Goal: Transaction & Acquisition: Purchase product/service

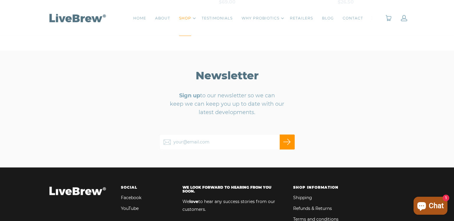
scroll to position [270, 0]
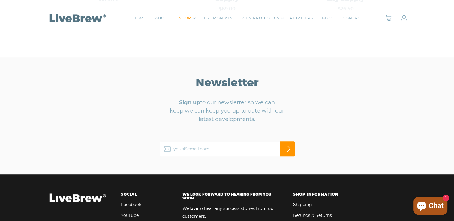
click at [215, 151] on input "your@email.com" at bounding box center [227, 149] width 135 height 15
drag, startPoint x: 302, startPoint y: 85, endPoint x: 348, endPoint y: 51, distance: 57.1
click at [302, 85] on div "Newsletter Sign up to our newsletter so we can keep we can keep you up to date …" at bounding box center [227, 116] width 365 height 117
click at [407, 21] on div "HOME ABOUT SHOP Toggle Dropdown Single Bottle - 10 day supply 4 Pack - 40 day s…" at bounding box center [227, 18] width 378 height 36
click at [404, 20] on link at bounding box center [404, 18] width 6 height 6
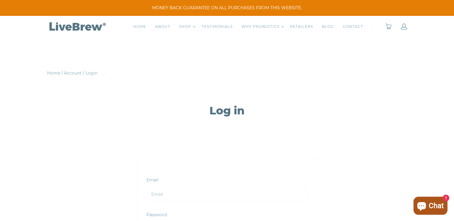
scroll to position [30, 0]
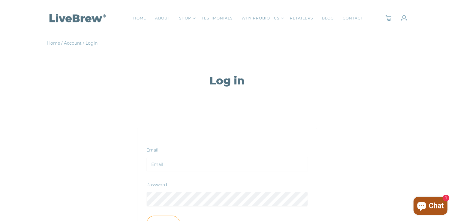
click at [174, 151] on div "Email" at bounding box center [226, 159] width 161 height 26
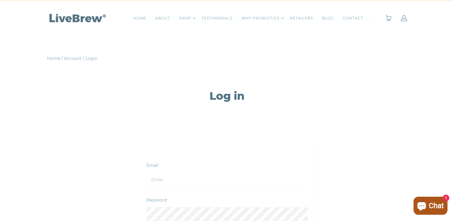
scroll to position [0, 0]
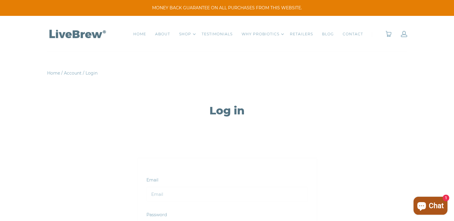
click at [228, 108] on h1 "Log in" at bounding box center [227, 111] width 329 height 14
click at [263, 70] on link "Made in [GEOGRAPHIC_DATA]" at bounding box center [260, 72] width 41 height 12
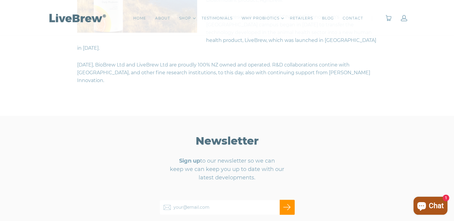
scroll to position [240, 0]
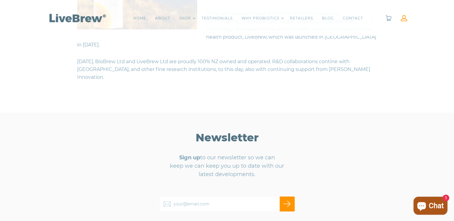
click at [403, 19] on link at bounding box center [404, 18] width 6 height 6
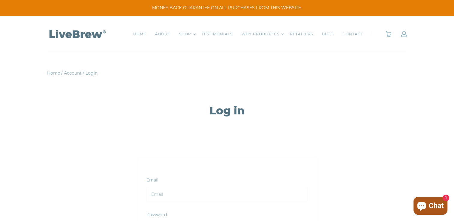
click at [158, 196] on input "Email" at bounding box center [226, 194] width 161 height 15
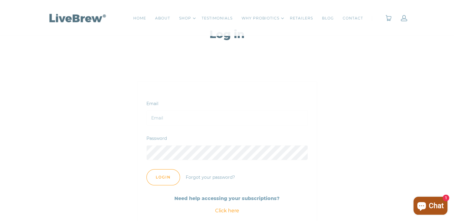
scroll to position [90, 0]
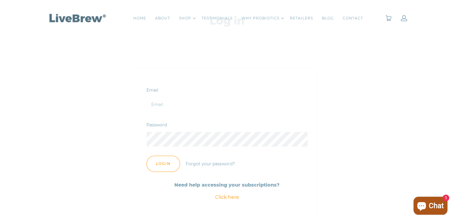
click at [168, 103] on input "Email" at bounding box center [226, 104] width 161 height 15
type input "maryellenwhittington@hotmail.com"
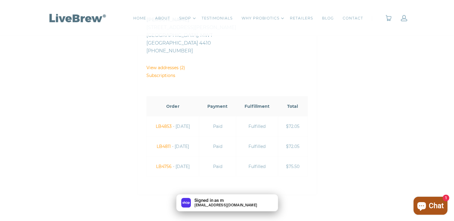
scroll to position [180, 0]
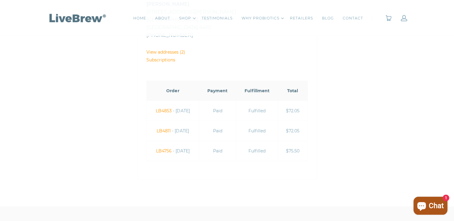
click at [159, 132] on link "LB4811" at bounding box center [164, 130] width 14 height 5
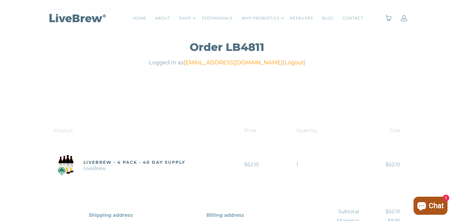
scroll to position [60, 0]
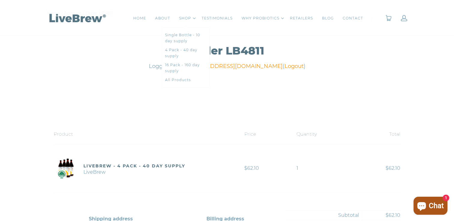
click at [194, 17] on li "SHOP Toggle Dropdown Single Bottle - 10 day supply 4 Pack - 40 day supply 16 Pa…" at bounding box center [186, 18] width 23 height 18
click at [193, 19] on li "SHOP Toggle Dropdown Single Bottle - 10 day supply 4 Pack - 40 day supply 16 Pa…" at bounding box center [186, 18] width 23 height 18
click at [197, 49] on link "4 Pack - 40 day supply" at bounding box center [185, 53] width 41 height 12
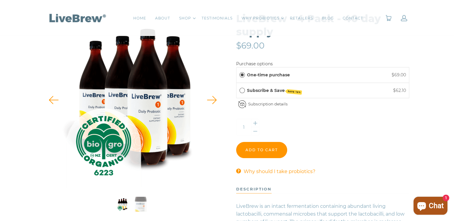
scroll to position [90, 0]
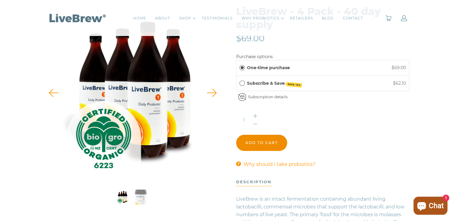
click at [272, 140] on input "Add to cart" at bounding box center [261, 143] width 51 height 16
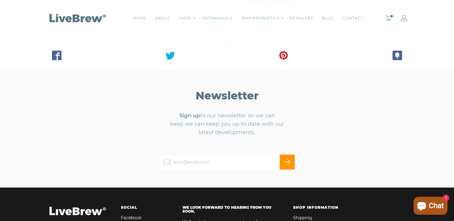
scroll to position [390, 0]
